Goal: Find specific page/section: Find specific page/section

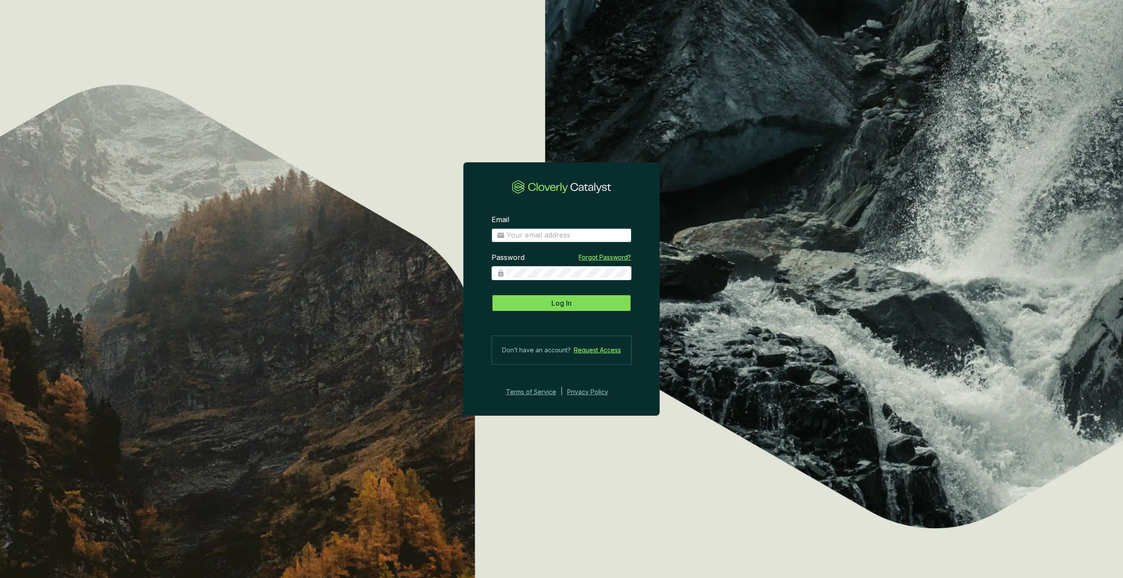
type input "[PERSON_NAME][EMAIL_ADDRESS][DOMAIN_NAME]"
click at [575, 304] on button "Log In" at bounding box center [562, 304] width 140 height 18
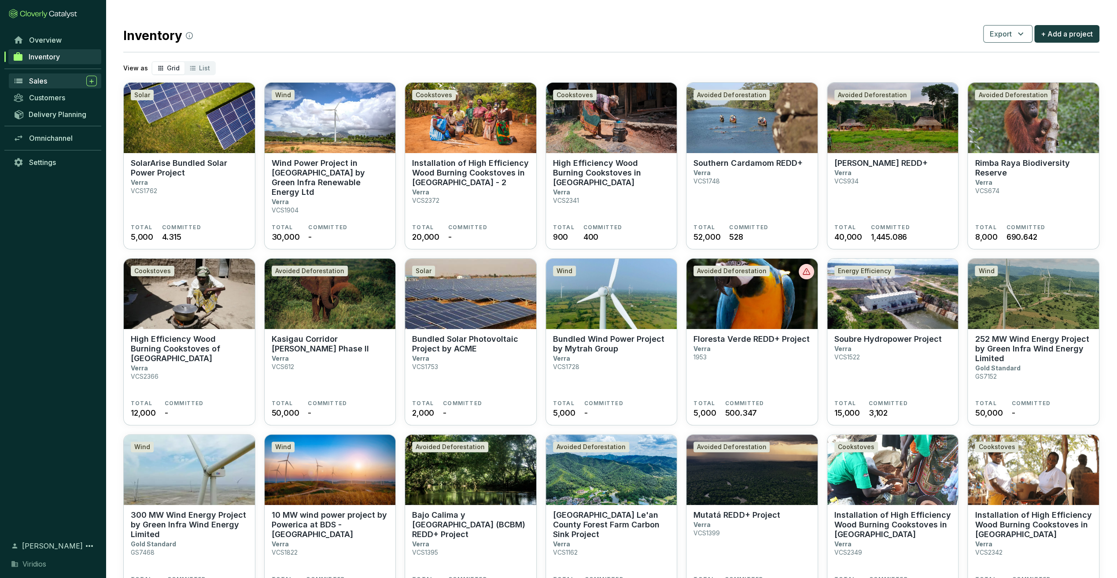
click at [38, 77] on span "Sales" at bounding box center [38, 81] width 18 height 9
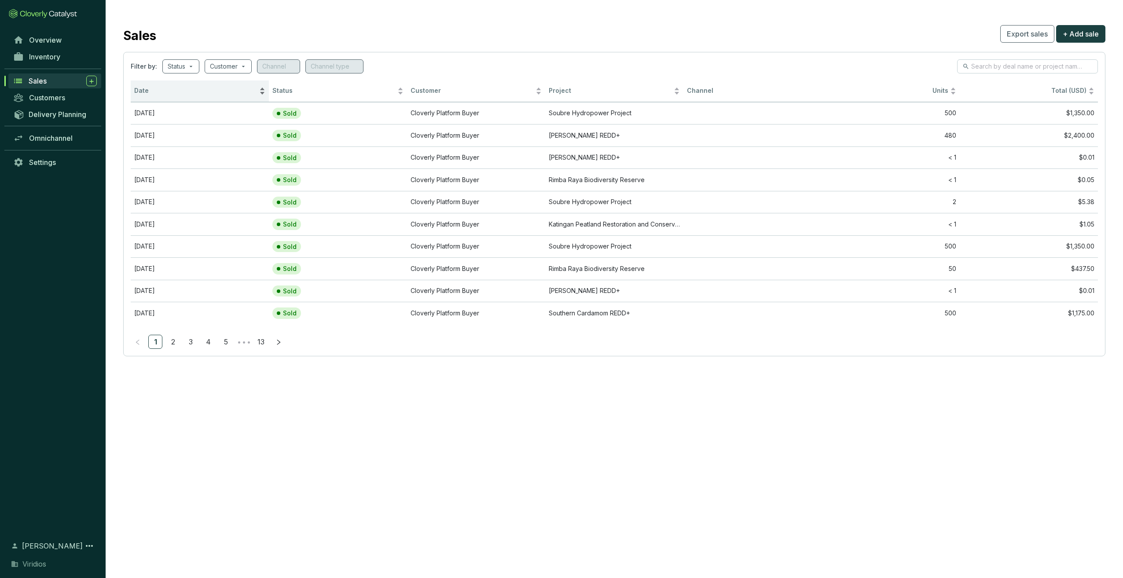
click at [164, 87] on span "Date" at bounding box center [195, 91] width 123 height 8
